Goal: Download file/media

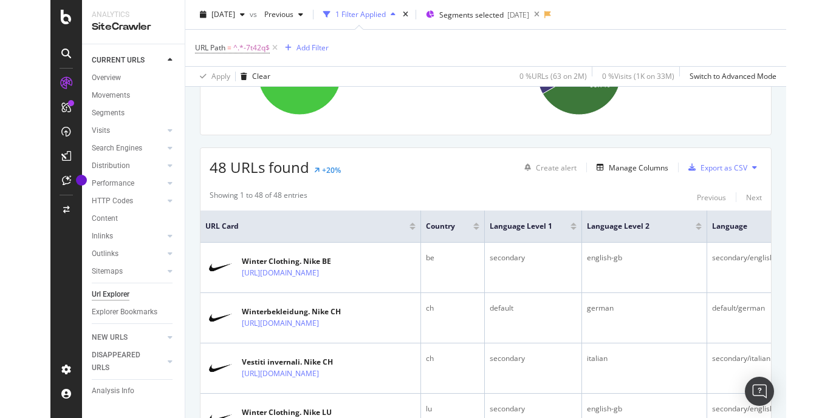
scroll to position [159, 0]
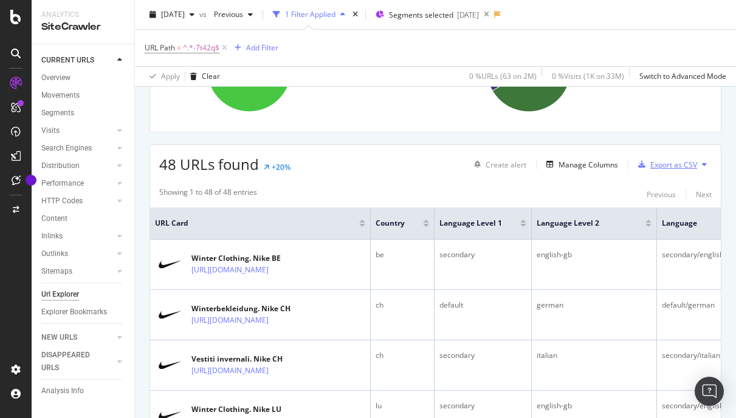
click at [675, 162] on div "Export as CSV" at bounding box center [673, 165] width 47 height 10
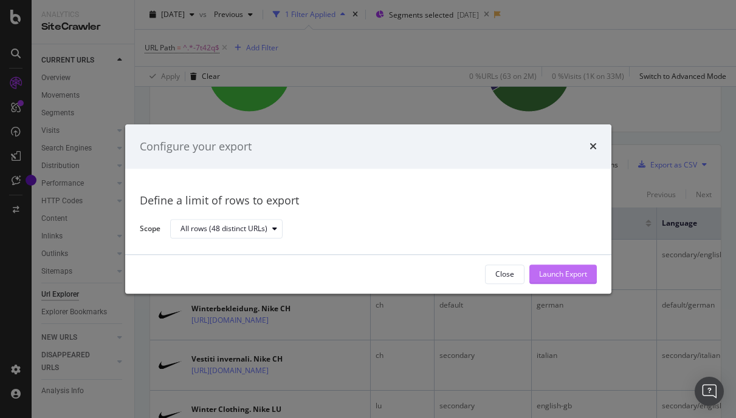
click at [539, 278] on div "Launch Export" at bounding box center [563, 275] width 48 height 10
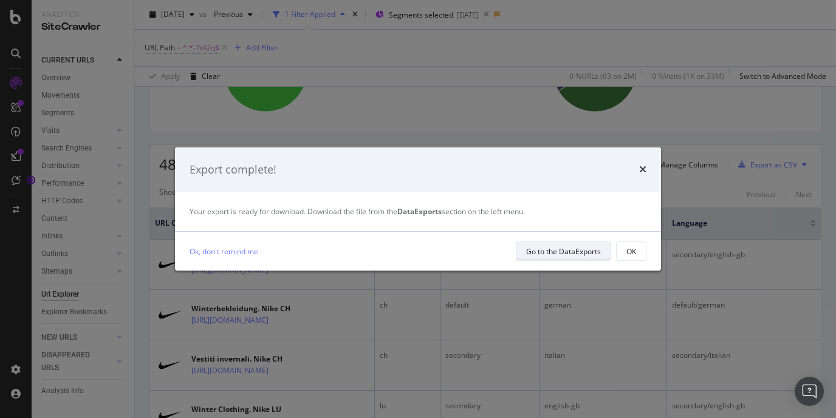
click at [586, 256] on div "Go to the DataExports" at bounding box center [563, 252] width 75 height 10
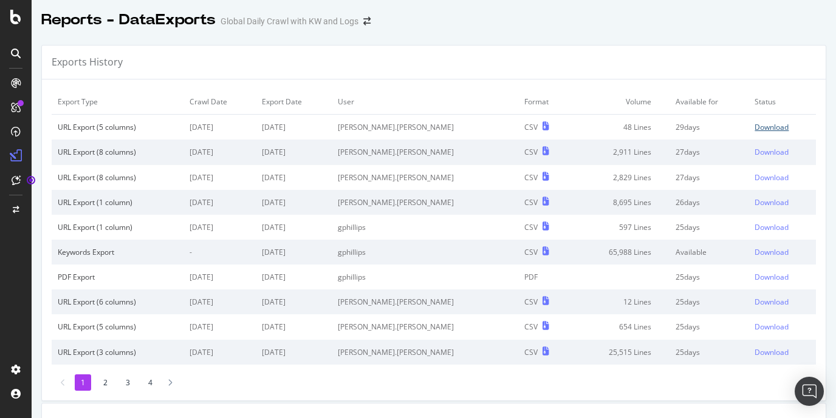
click at [735, 128] on div "Download" at bounding box center [771, 127] width 34 height 10
